Goal: Transaction & Acquisition: Purchase product/service

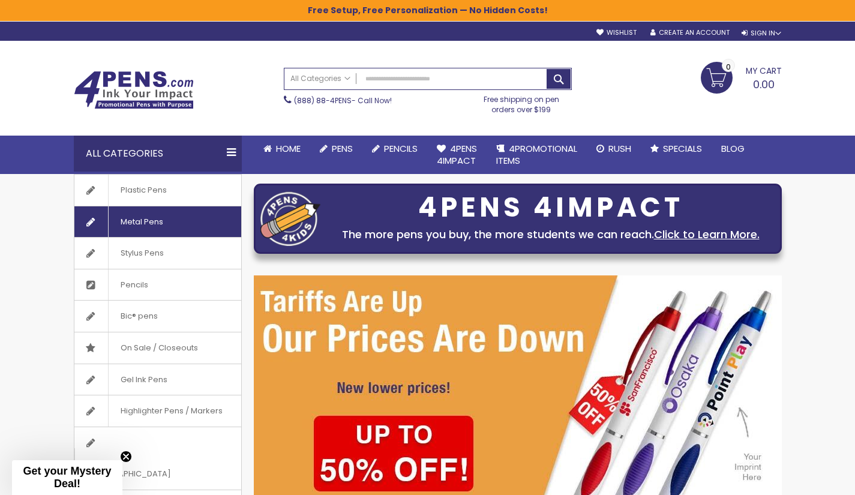
click at [156, 213] on span "Metal Pens" at bounding box center [141, 221] width 67 height 31
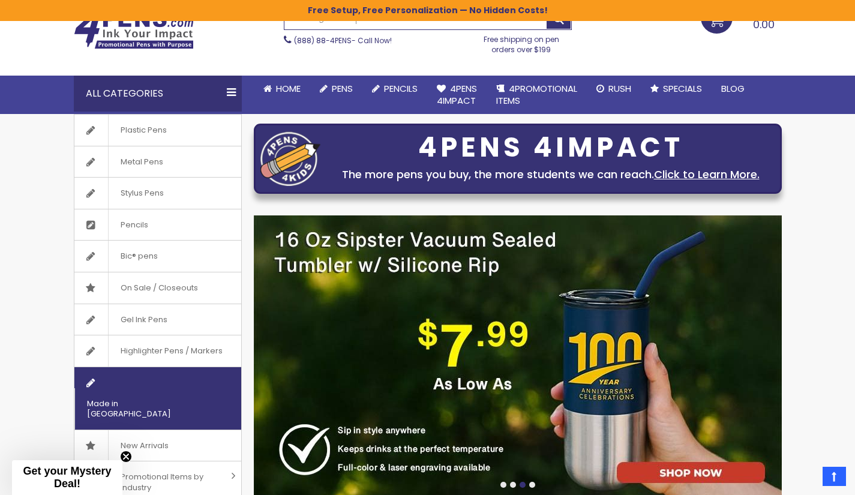
scroll to position [120, 0]
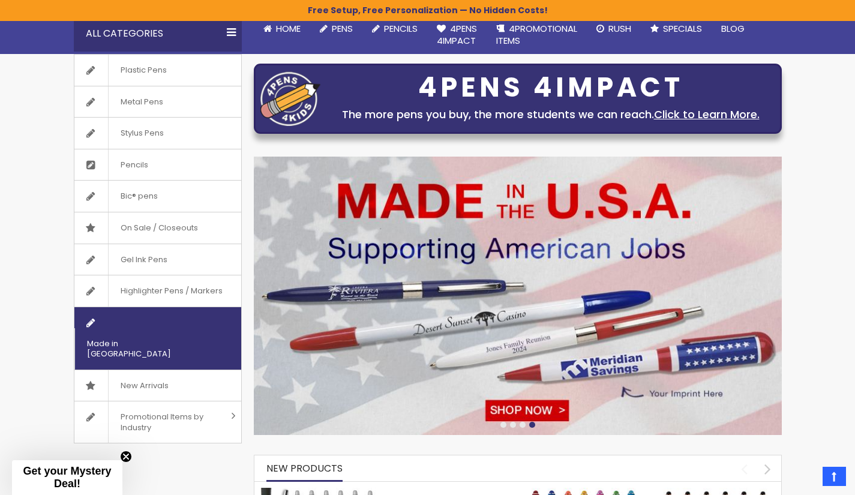
click at [177, 328] on span "Made in [GEOGRAPHIC_DATA]" at bounding box center [142, 348] width 137 height 41
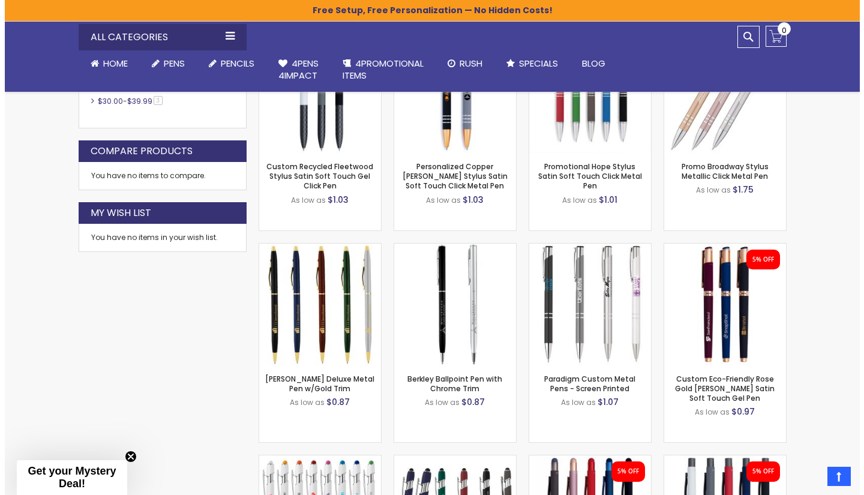
scroll to position [660, 0]
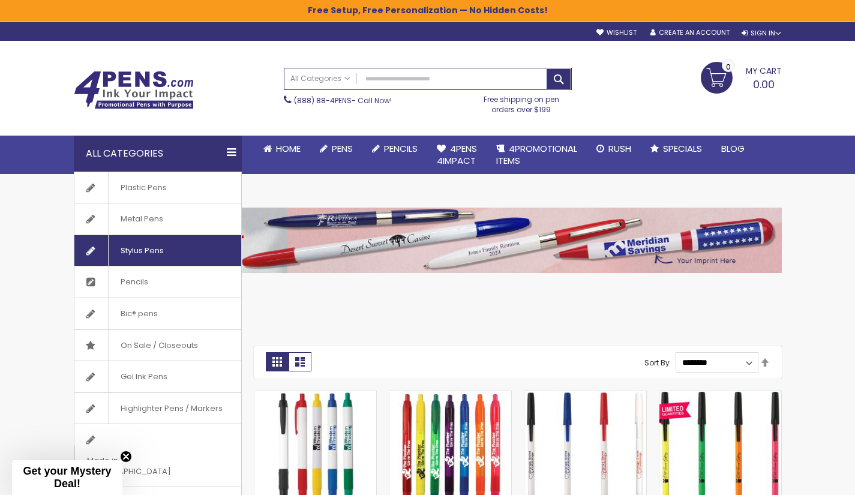
click at [173, 247] on span "Stylus Pens" at bounding box center [142, 250] width 68 height 31
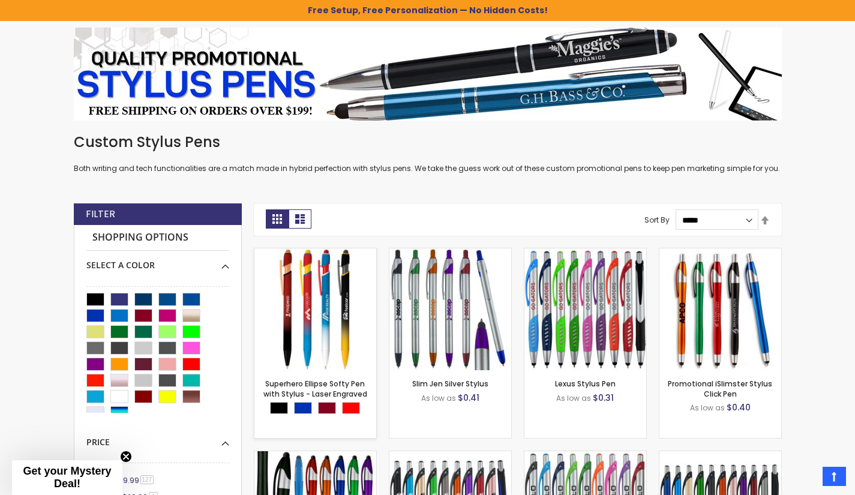
scroll to position [181, 0]
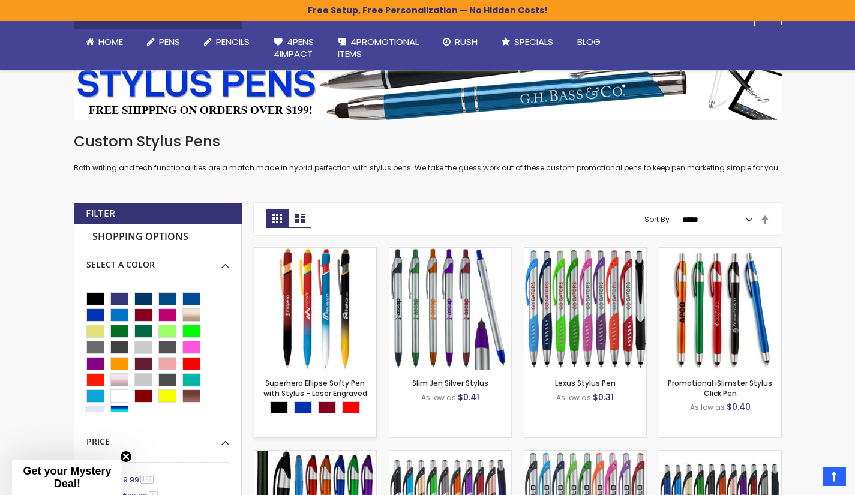
click at [302, 290] on img at bounding box center [316, 309] width 122 height 122
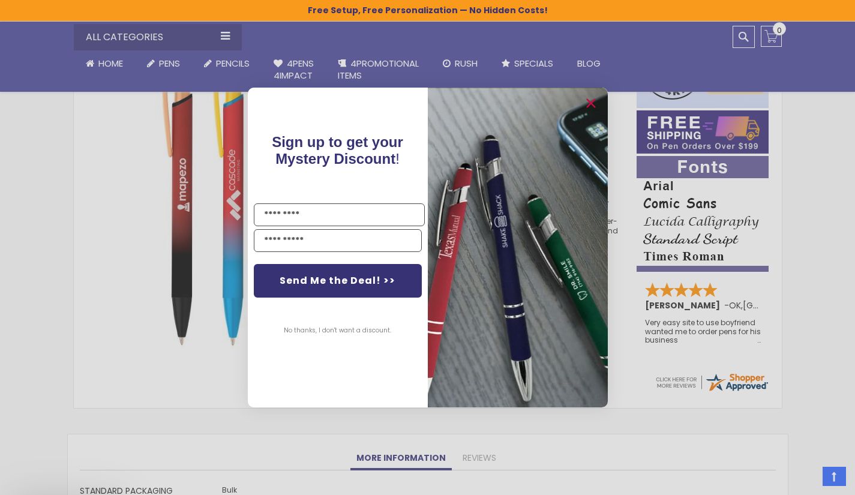
scroll to position [240, 0]
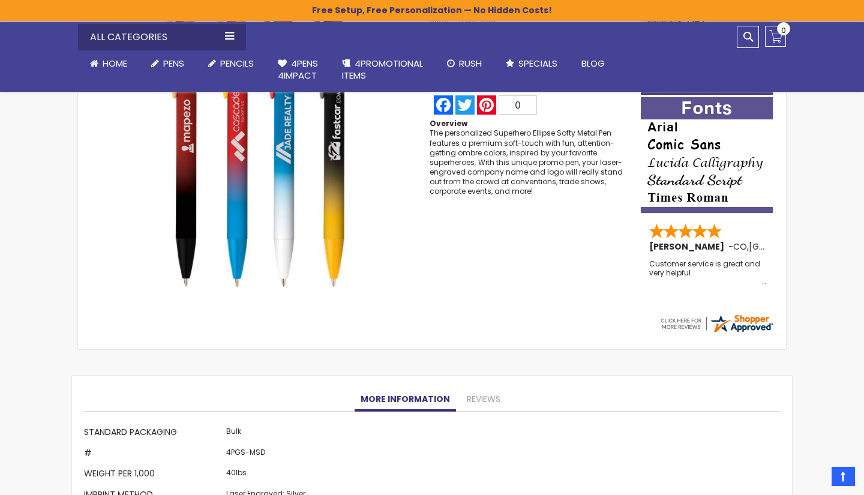
click at [279, 59] on div "Close dialog Sign up to get your Mystery Discount ! Name Email Send Me the Deal…" at bounding box center [432, 247] width 864 height 495
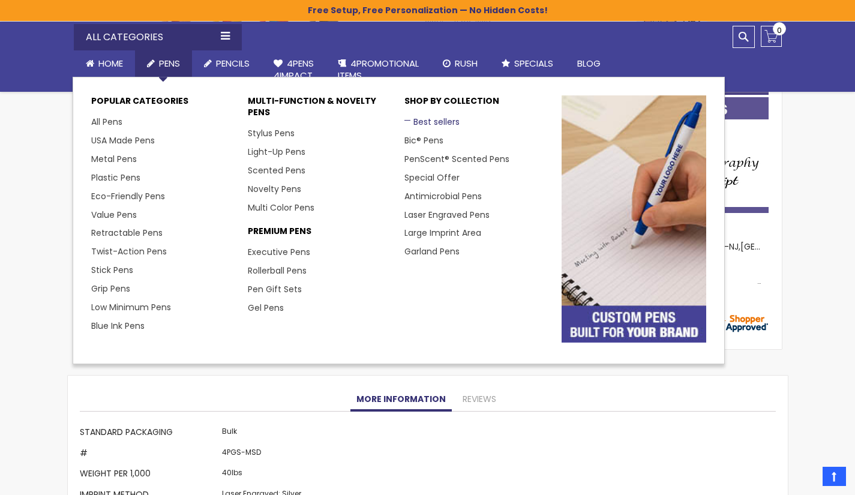
click at [436, 119] on link "Best sellers" at bounding box center [432, 122] width 55 height 12
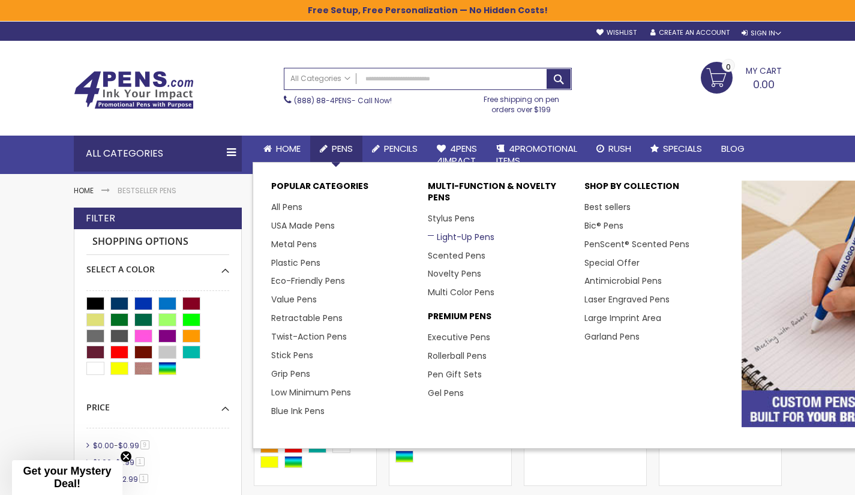
click at [451, 240] on link "Light-Up Pens" at bounding box center [461, 237] width 67 height 12
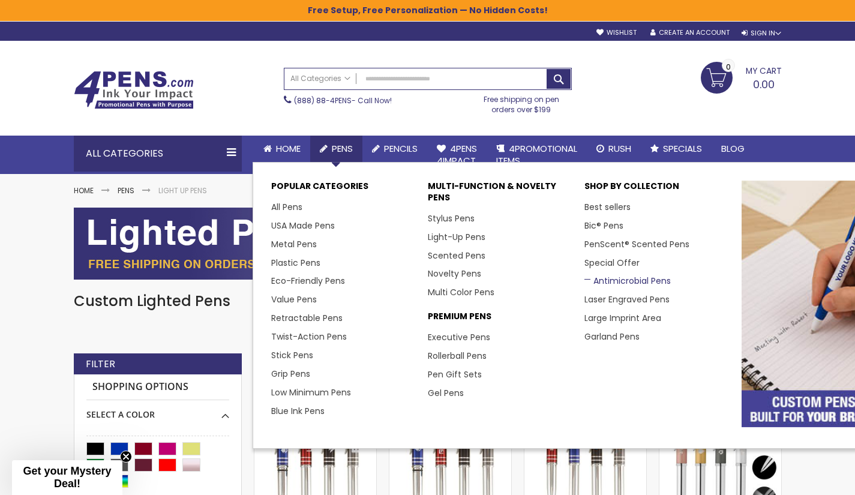
click at [630, 281] on link "Antimicrobial Pens" at bounding box center [628, 281] width 86 height 12
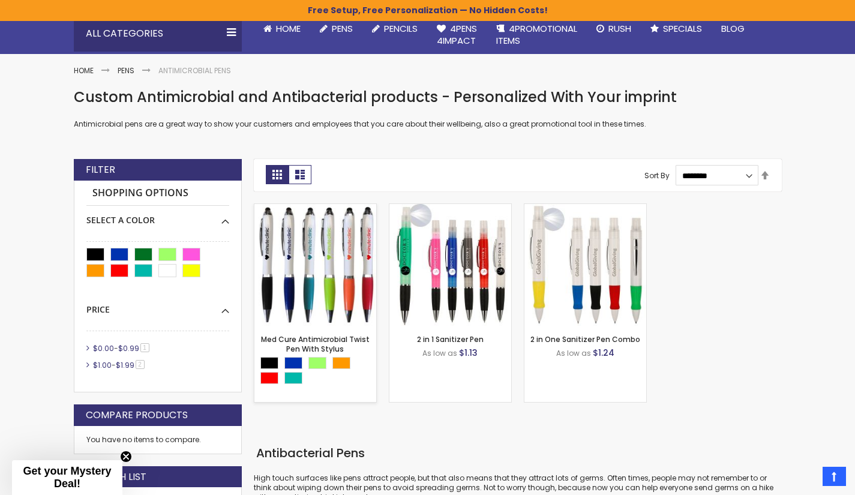
scroll to position [60, 0]
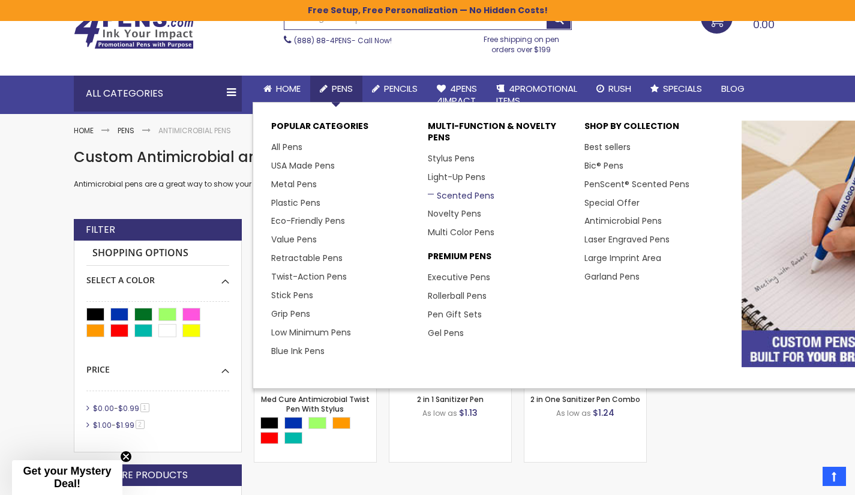
click at [448, 196] on link "Scented Pens" at bounding box center [461, 196] width 67 height 12
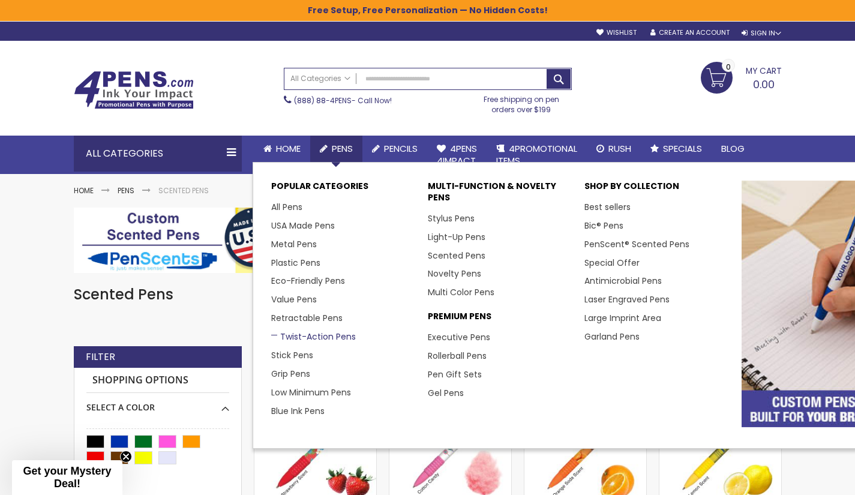
click at [313, 333] on link "Twist-Action Pens" at bounding box center [313, 337] width 85 height 12
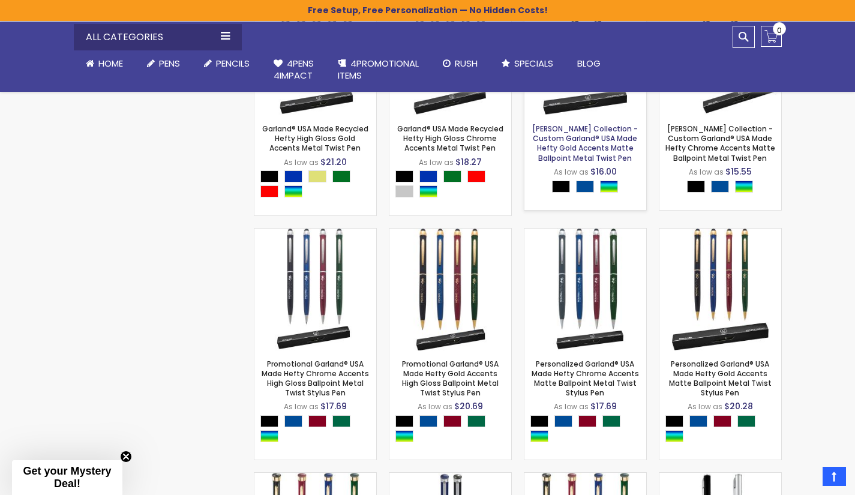
scroll to position [2101, 0]
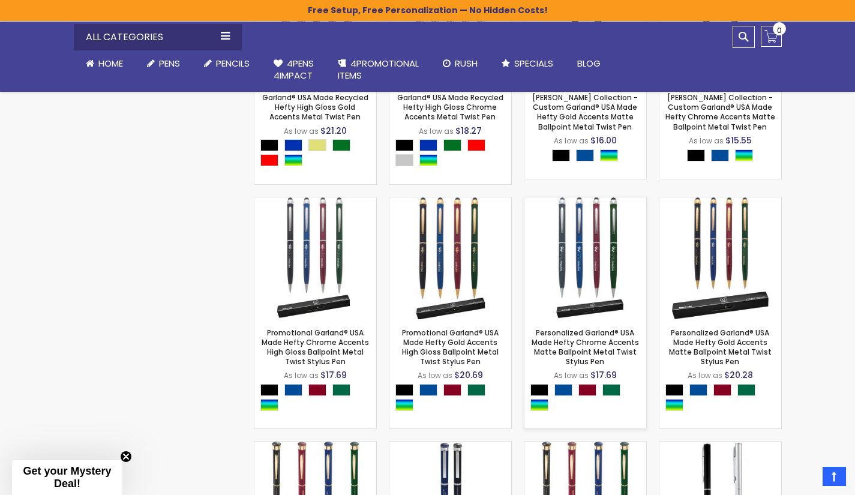
click at [587, 231] on img at bounding box center [586, 258] width 122 height 122
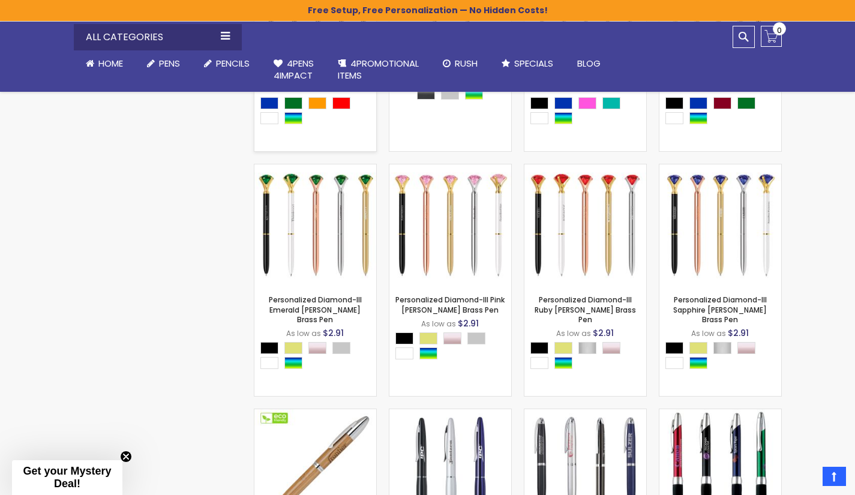
scroll to position [960, 0]
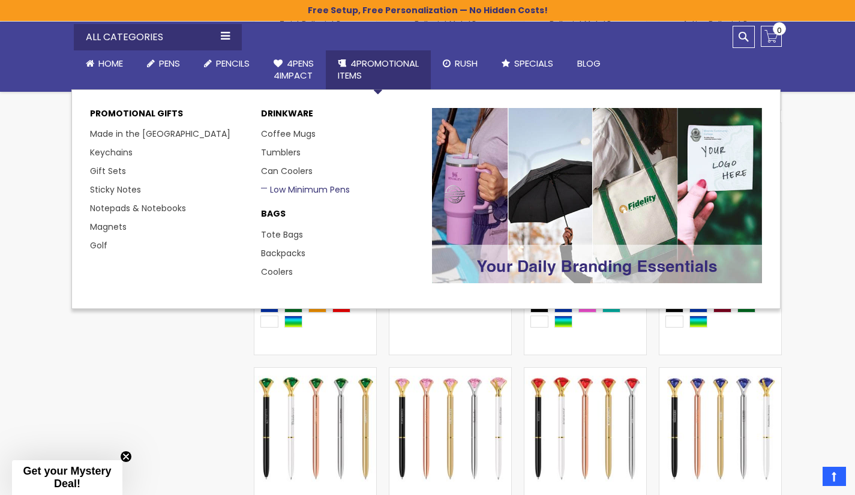
click at [292, 188] on link "Low Minimum Pens" at bounding box center [305, 190] width 89 height 12
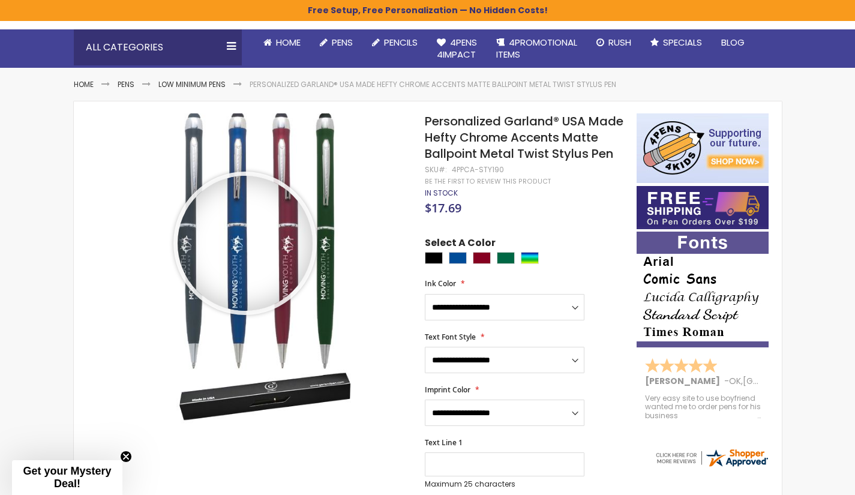
scroll to position [120, 0]
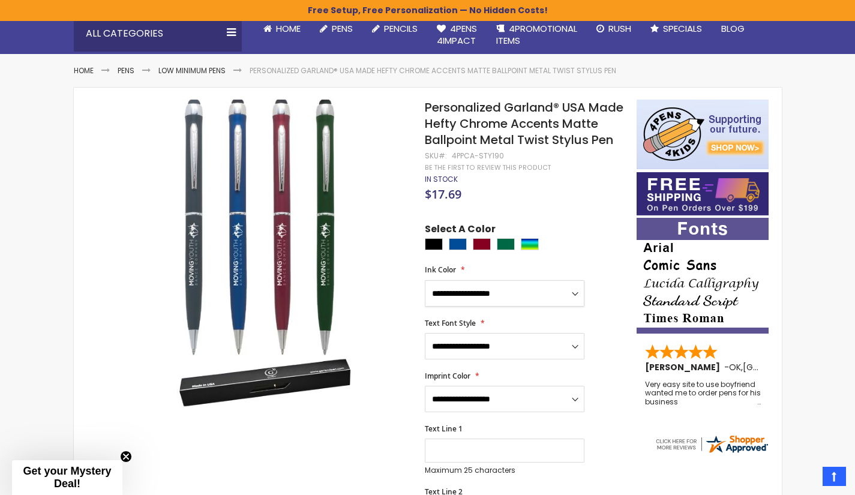
click at [580, 299] on select "**********" at bounding box center [505, 293] width 160 height 26
click at [580, 300] on select "**********" at bounding box center [505, 293] width 160 height 26
click at [550, 360] on select "**********" at bounding box center [505, 346] width 160 height 26
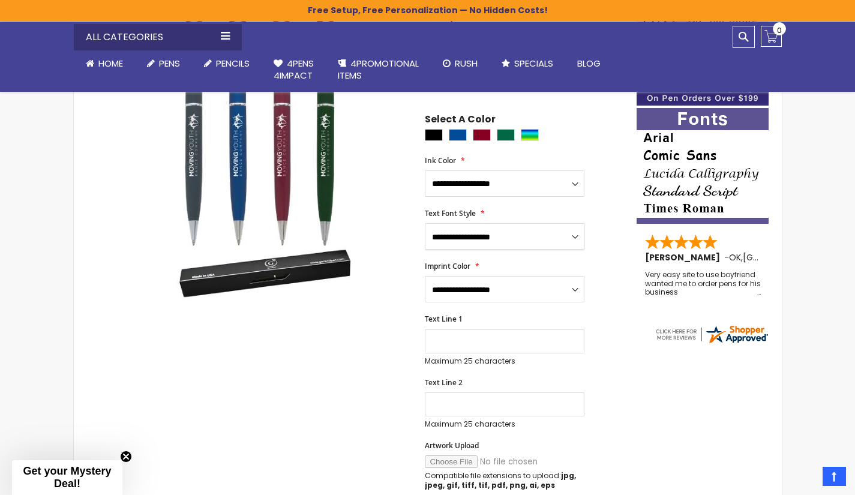
scroll to position [240, 0]
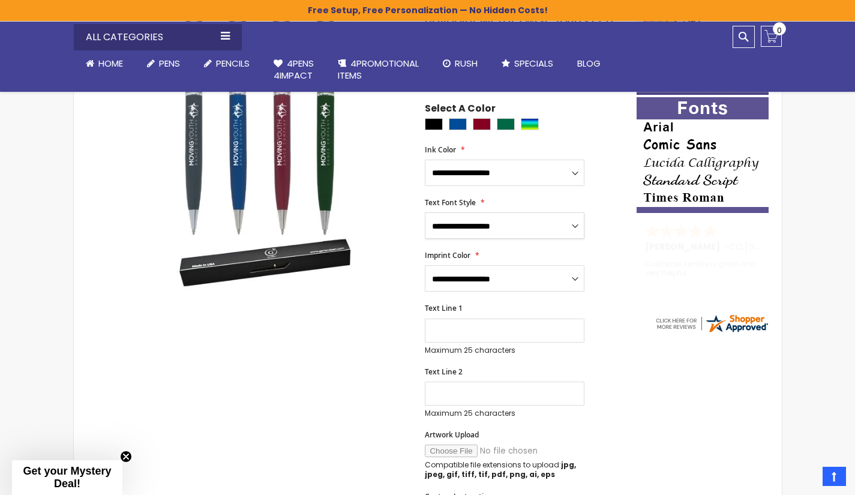
click at [552, 239] on select "**********" at bounding box center [505, 225] width 160 height 26
click at [299, 373] on div "Skip to the end of the images gallery Skip to the beginning of the images galle…" at bounding box center [355, 461] width 551 height 962
click at [565, 239] on select "**********" at bounding box center [505, 225] width 160 height 26
select select "*****"
click at [425, 220] on select "**********" at bounding box center [505, 225] width 160 height 26
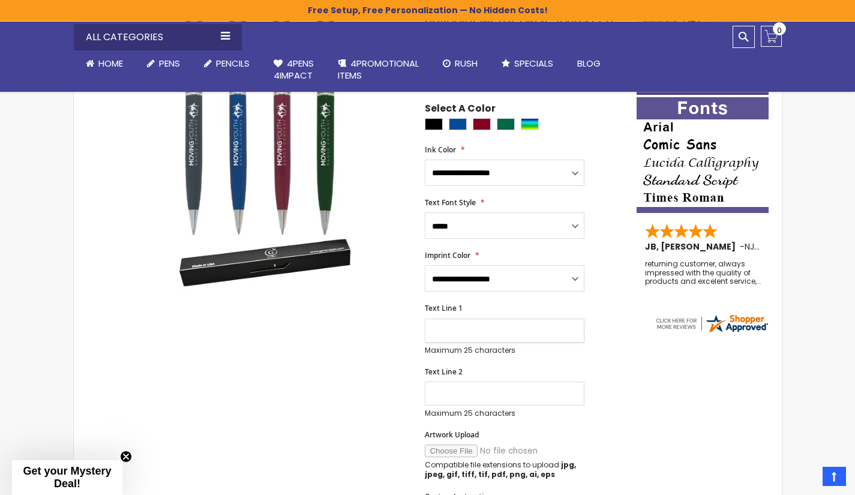
click at [487, 337] on input "Text Line 1" at bounding box center [505, 331] width 160 height 24
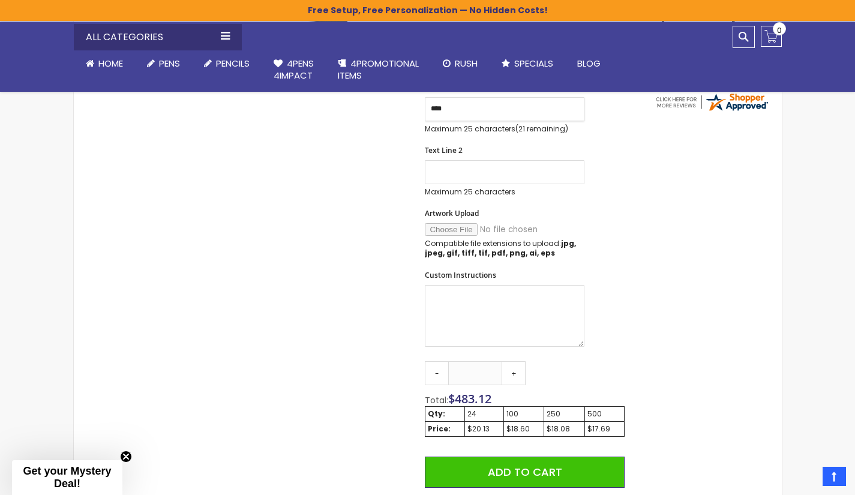
scroll to position [480, 0]
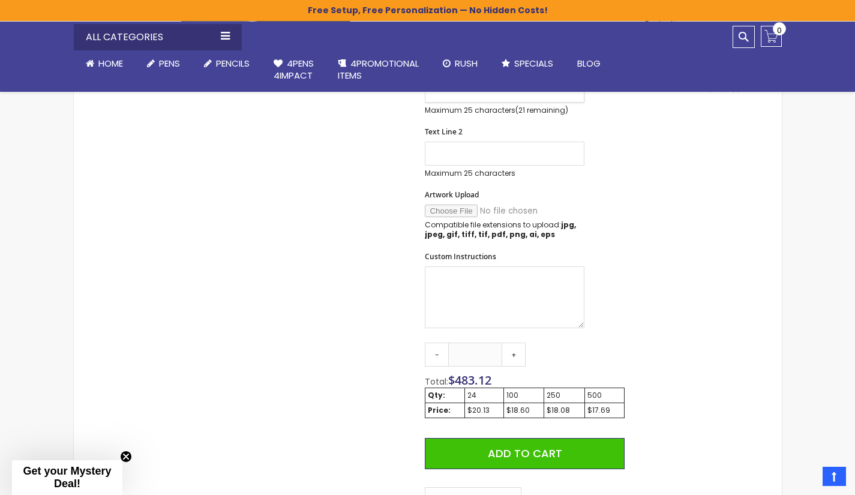
type input "****"
drag, startPoint x: 478, startPoint y: 445, endPoint x: 339, endPoint y: 369, distance: 158.8
click at [339, 369] on div "Skip to the end of the images gallery Skip to the beginning of the images galle…" at bounding box center [355, 220] width 551 height 962
click at [472, 403] on td "24" at bounding box center [484, 395] width 39 height 15
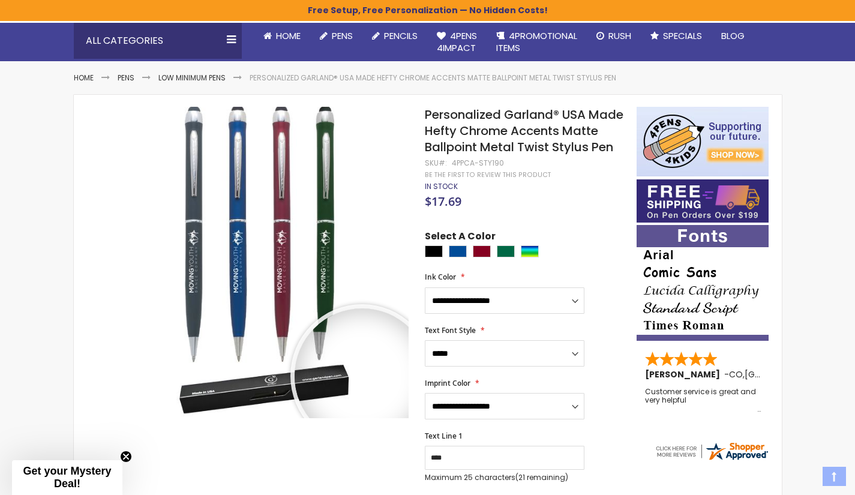
scroll to position [120, 0]
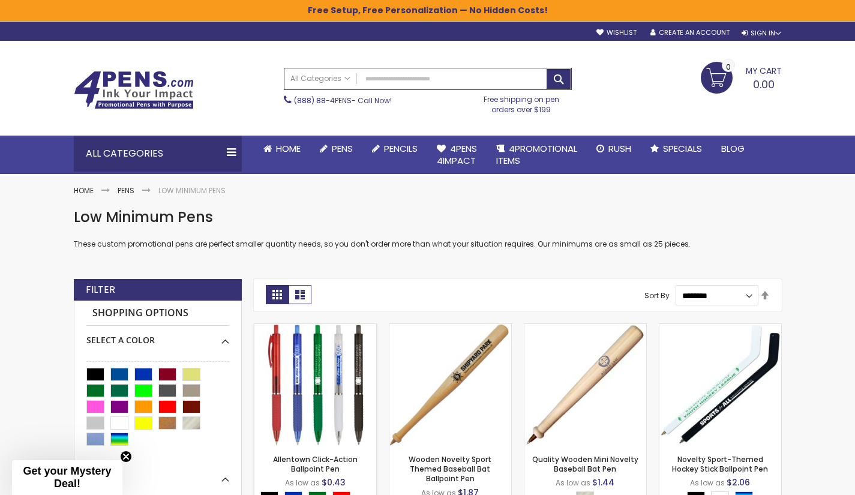
scroll to position [60, 0]
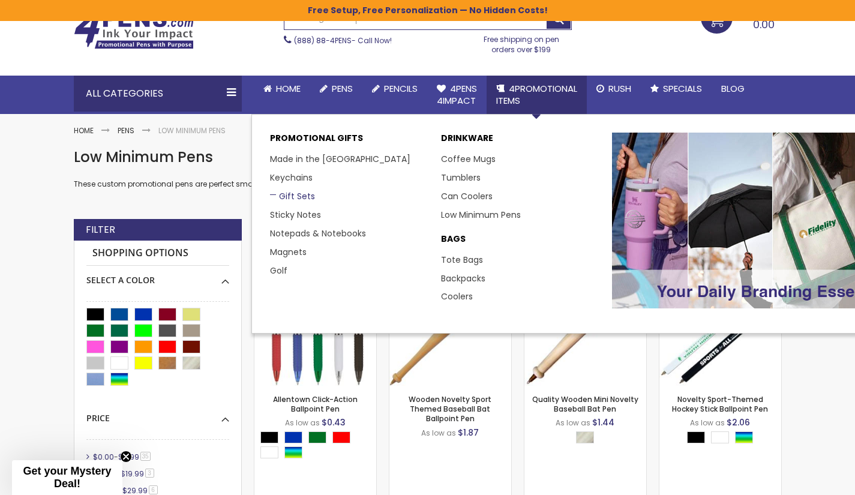
click at [302, 195] on link "Gift Sets" at bounding box center [292, 196] width 45 height 12
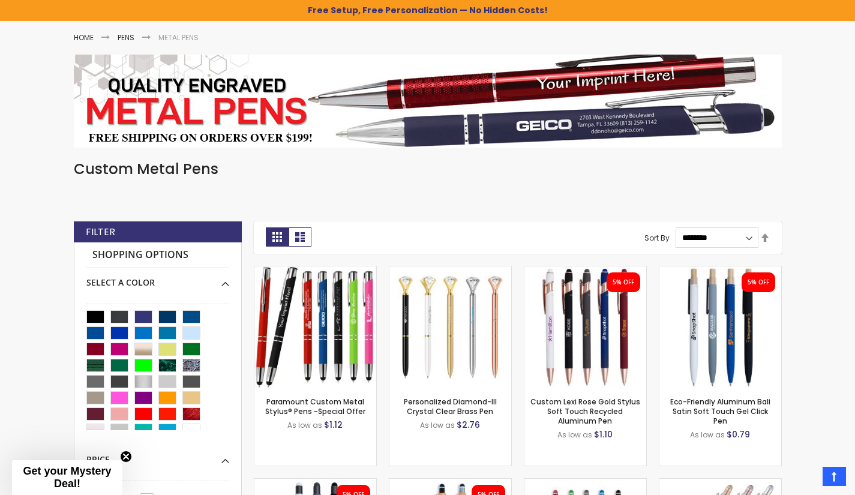
scroll to position [120, 0]
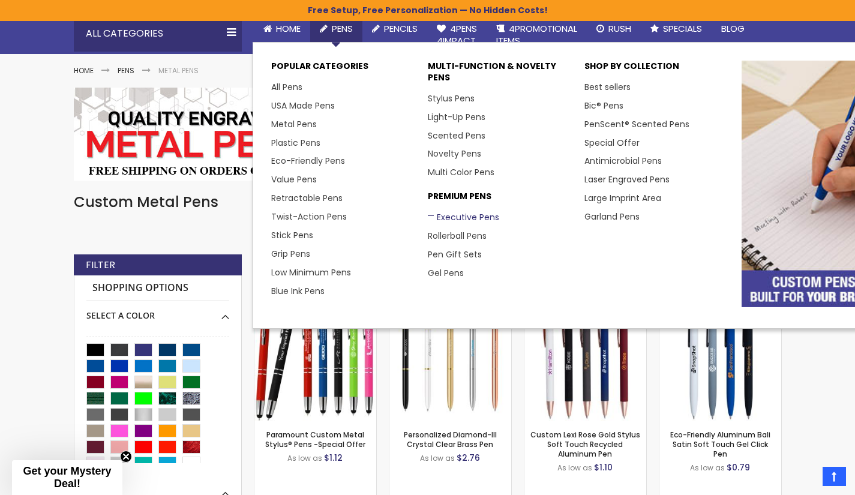
click at [470, 212] on link "Executive Pens" at bounding box center [463, 217] width 71 height 12
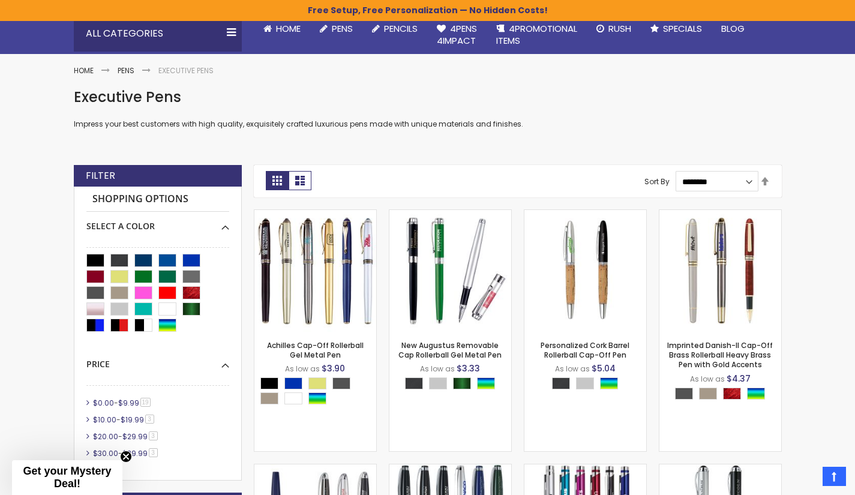
scroll to position [180, 0]
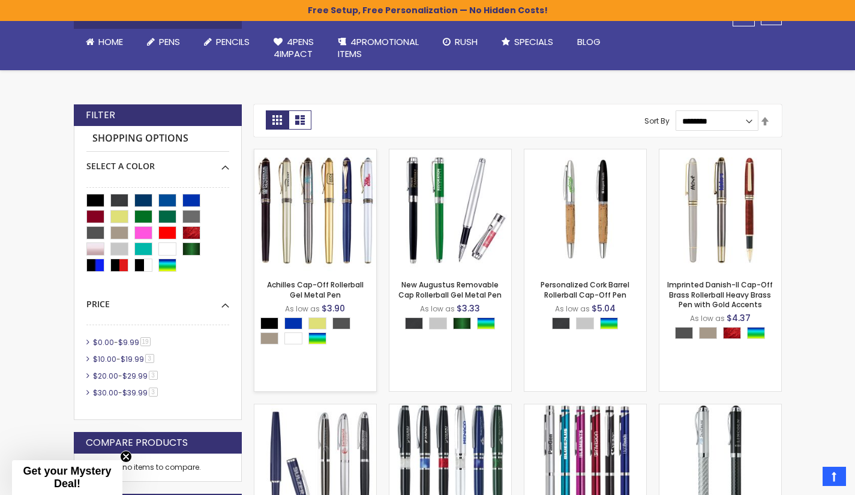
click at [333, 234] on img at bounding box center [316, 210] width 122 height 122
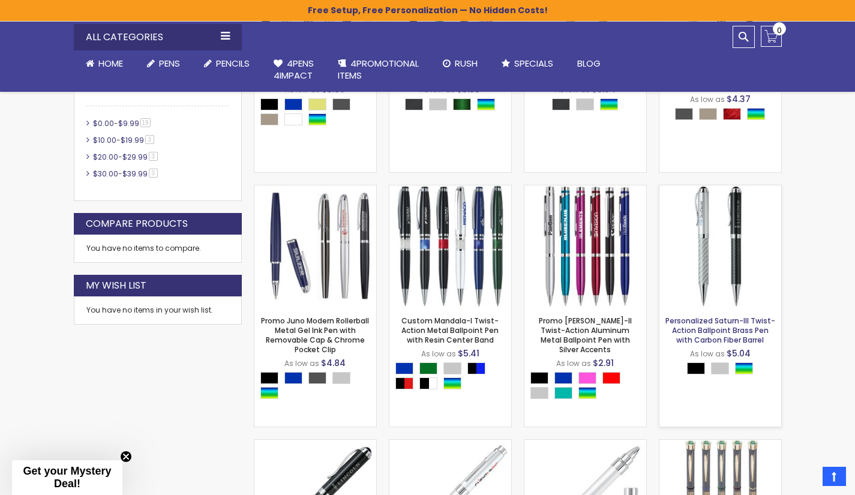
scroll to position [420, 0]
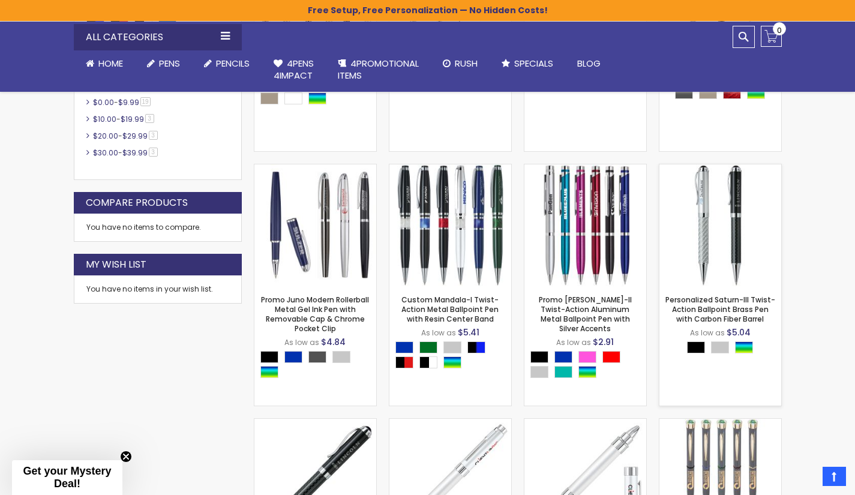
click at [702, 264] on div "- *** + Add to Cart" at bounding box center [721, 266] width 122 height 21
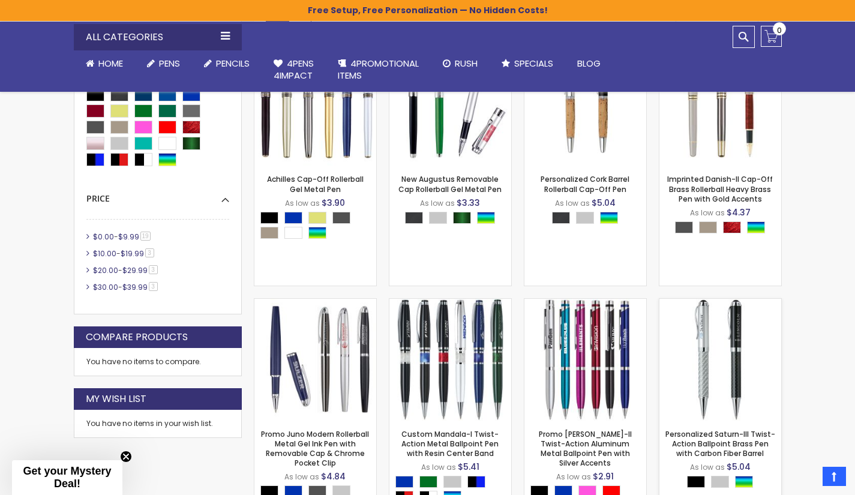
scroll to position [300, 0]
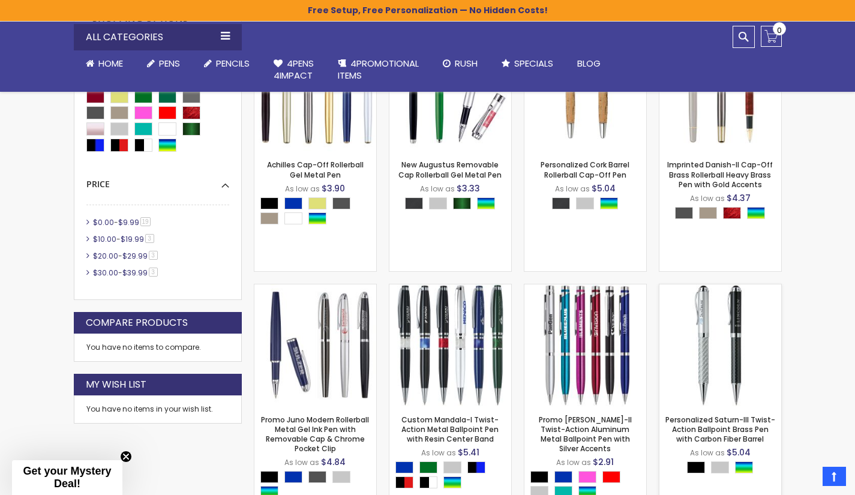
click at [698, 325] on img at bounding box center [721, 346] width 122 height 122
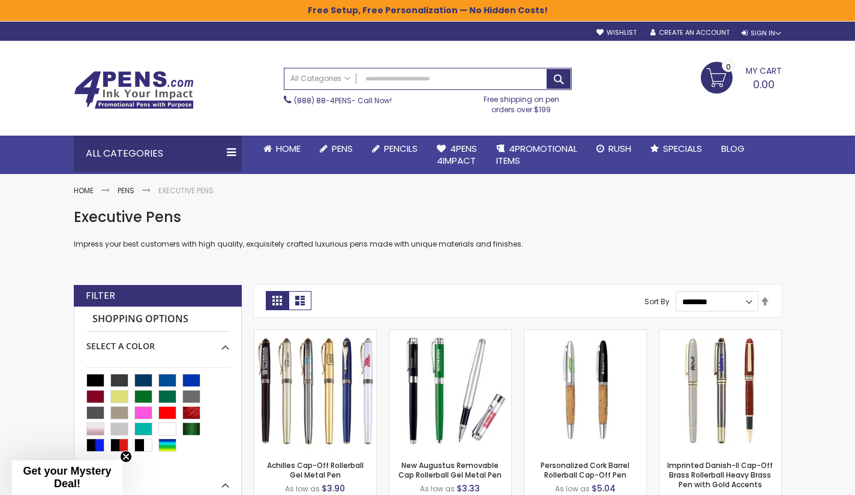
scroll to position [0, 0]
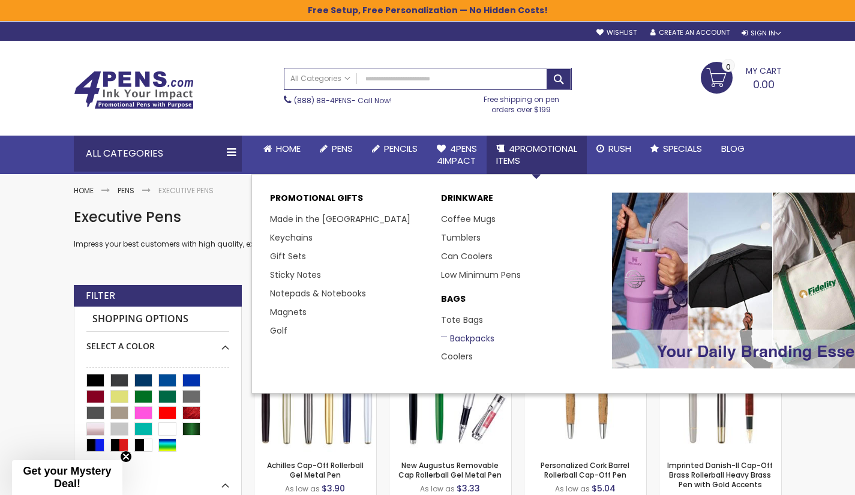
click at [476, 335] on link "Backpacks" at bounding box center [467, 339] width 53 height 12
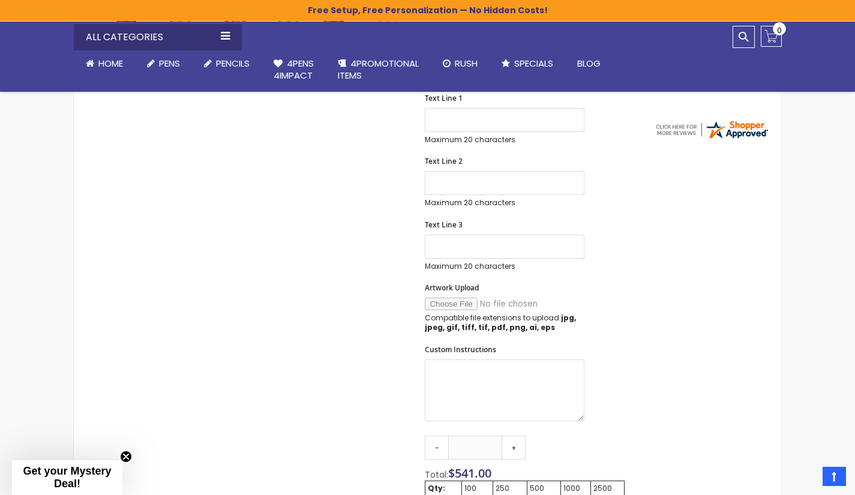
scroll to position [120, 0]
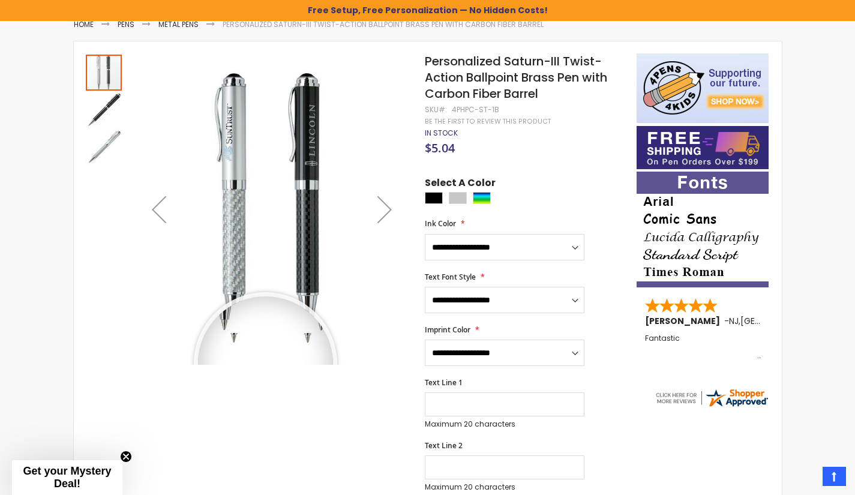
scroll to position [180, 0]
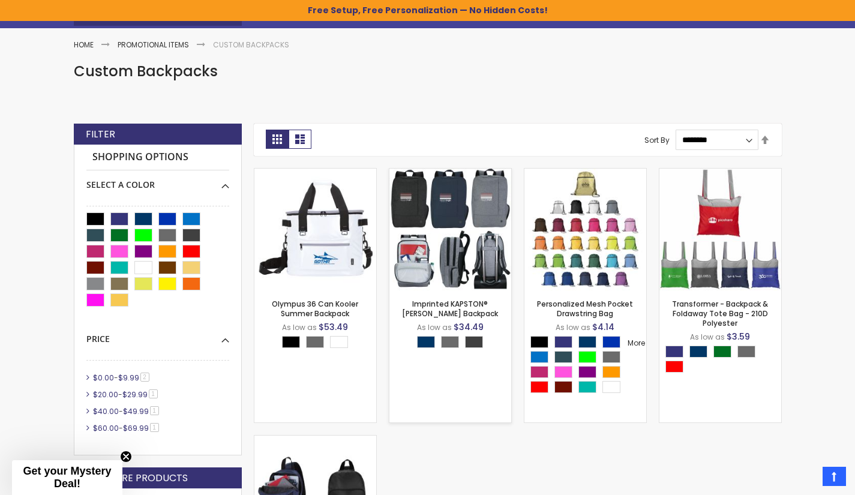
scroll to position [120, 0]
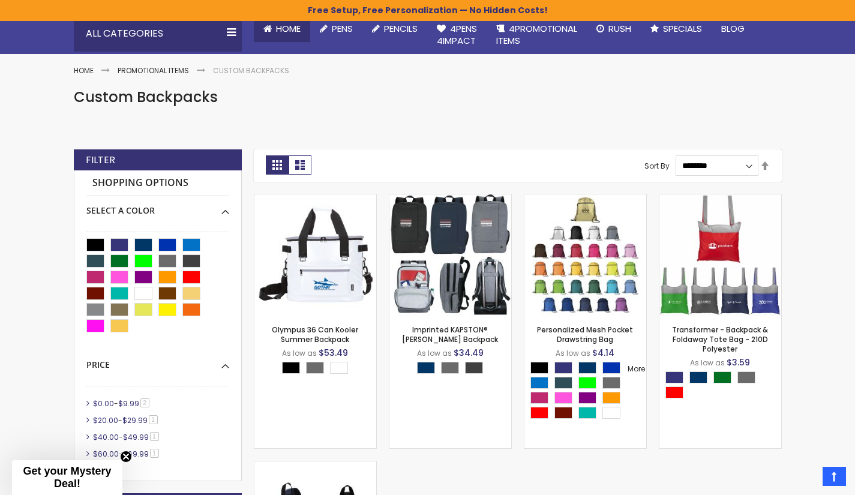
click at [285, 31] on span "Home" at bounding box center [288, 28] width 25 height 13
